Goal: Information Seeking & Learning: Check status

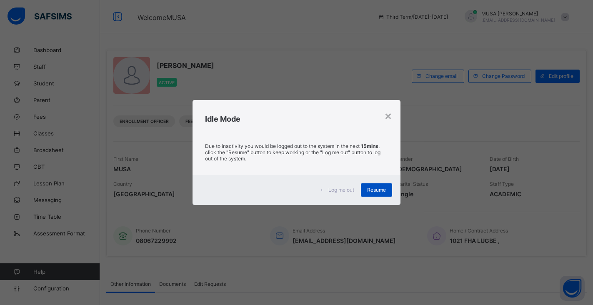
click at [378, 189] on span "Resume" at bounding box center [376, 190] width 19 height 6
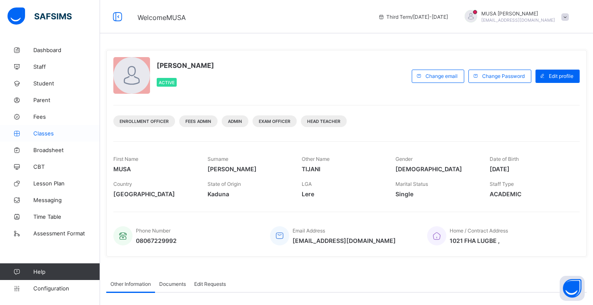
click at [48, 134] on span "Classes" at bounding box center [66, 133] width 67 height 7
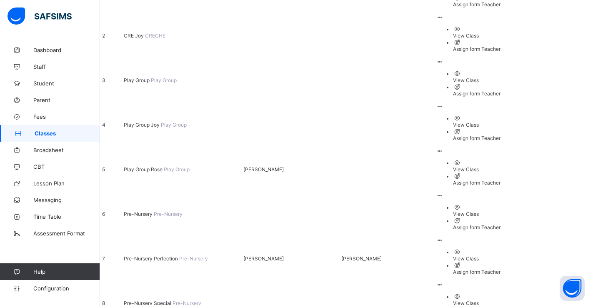
scroll to position [375, 0]
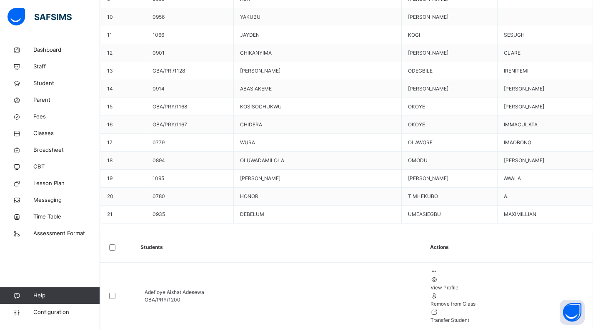
scroll to position [410, 0]
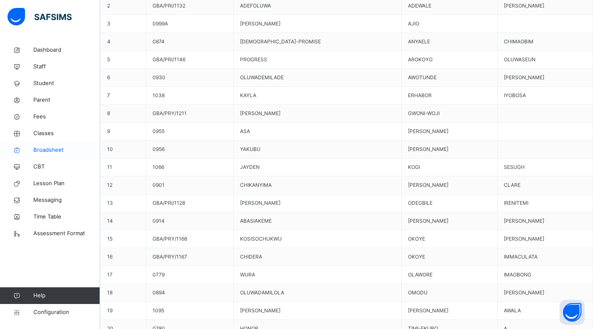
click at [55, 150] on span "Broadsheet" at bounding box center [66, 150] width 67 height 8
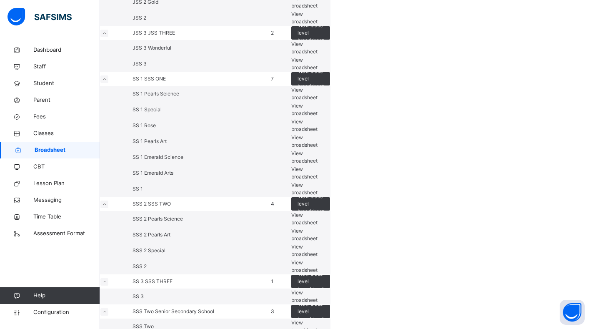
scroll to position [708, 0]
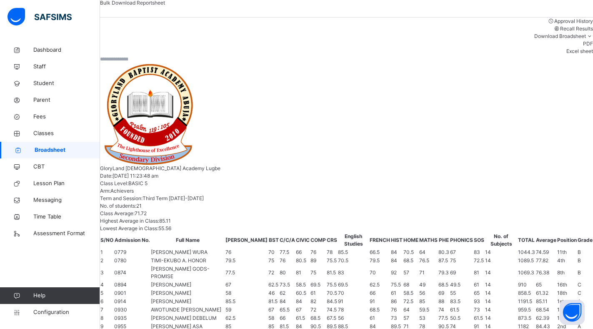
scroll to position [169, 0]
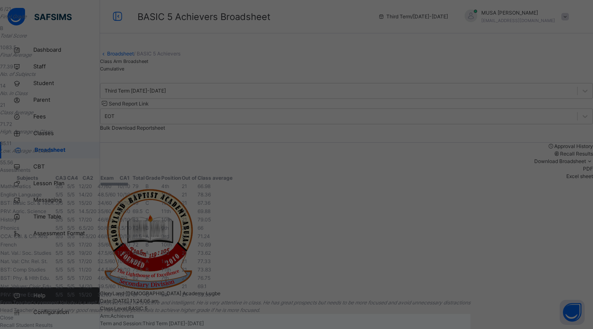
scroll to position [208, 0]
